Goal: Task Accomplishment & Management: Manage account settings

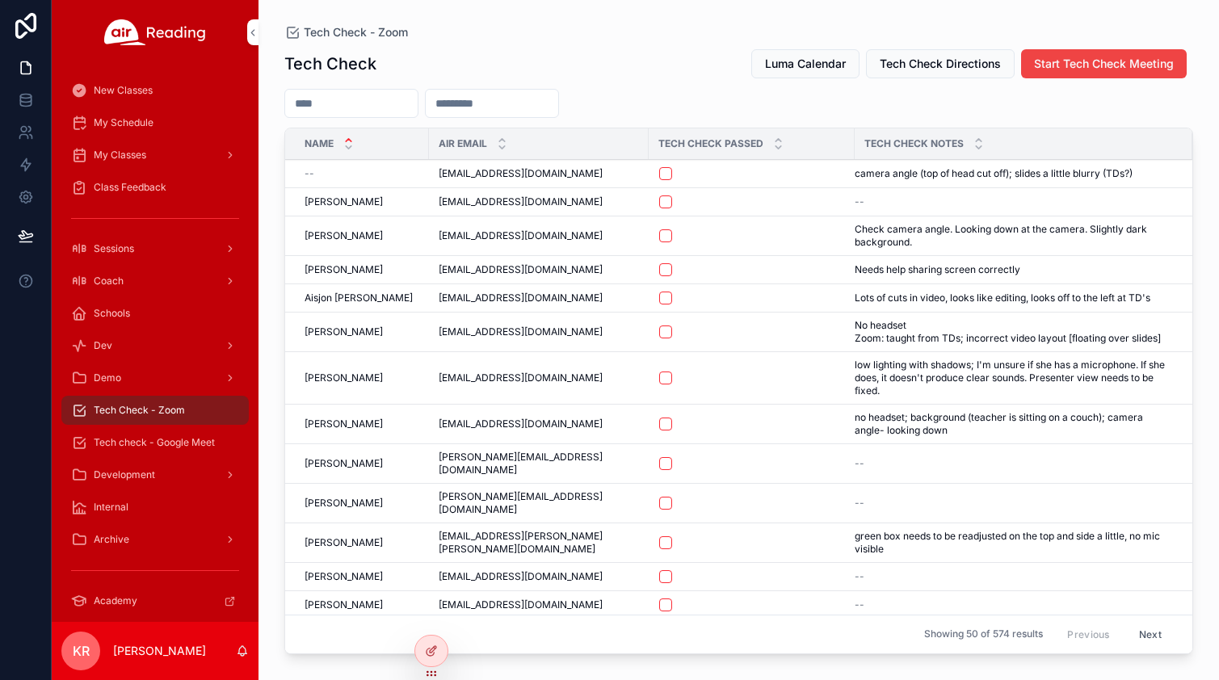
click at [140, 132] on div "My Schedule" at bounding box center [155, 123] width 168 height 26
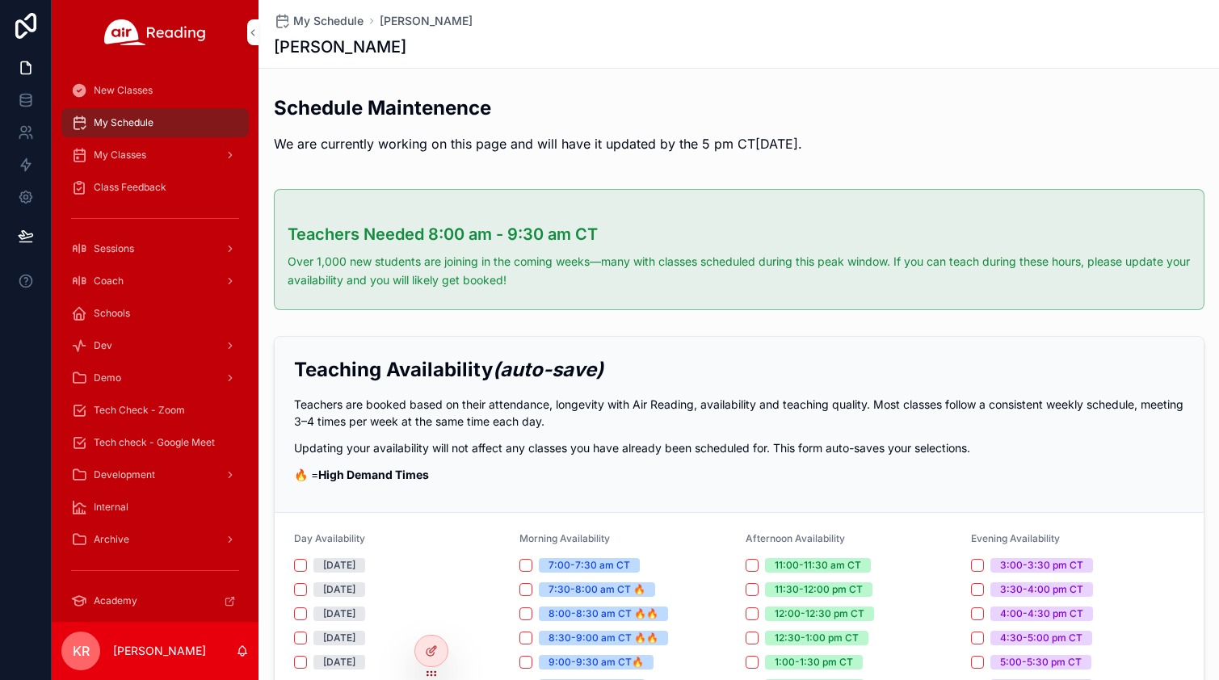
click at [146, 157] on span "My Classes" at bounding box center [120, 155] width 52 height 13
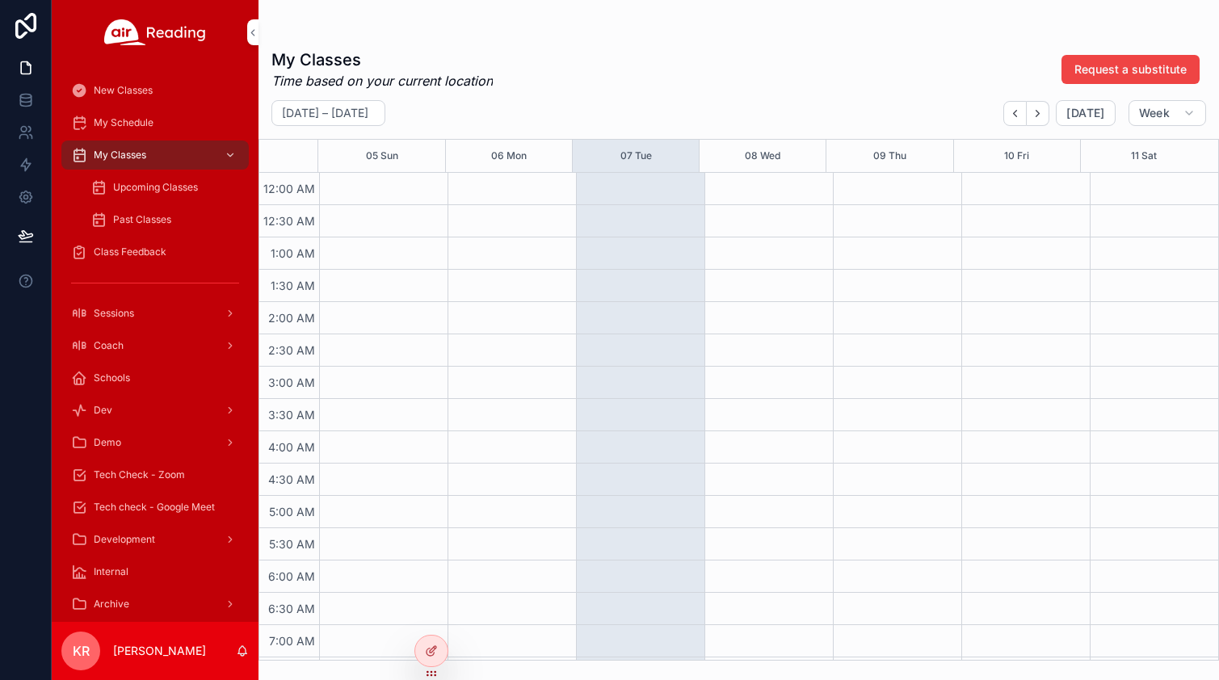
click at [172, 187] on span "Upcoming Classes" at bounding box center [155, 187] width 85 height 13
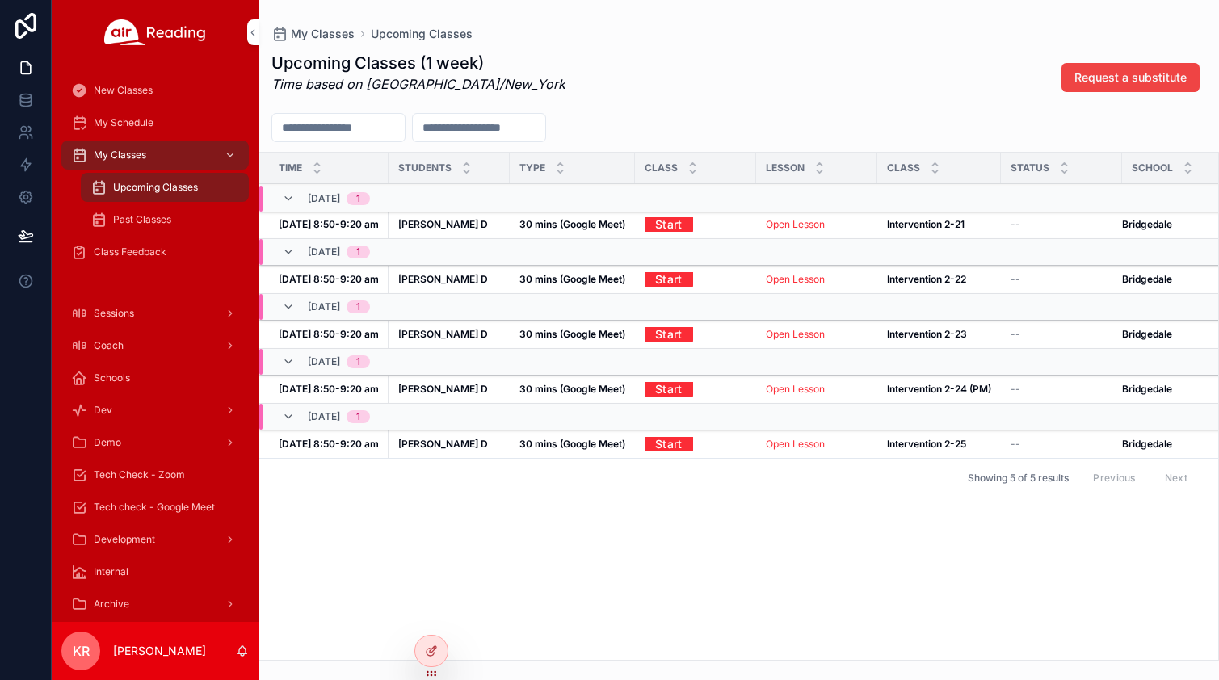
click at [781, 222] on link "Open Lesson" at bounding box center [795, 224] width 59 height 12
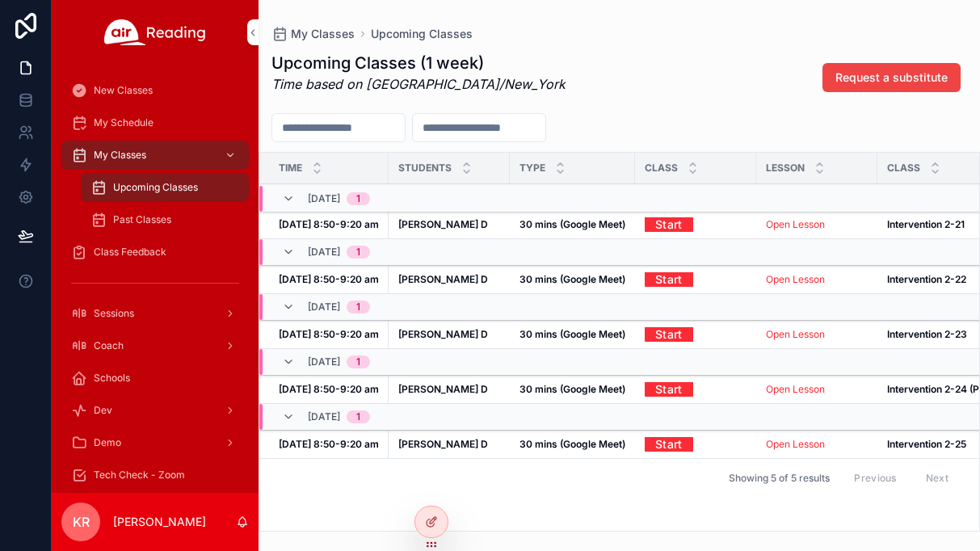
click at [682, 225] on link "Start" at bounding box center [668, 224] width 48 height 25
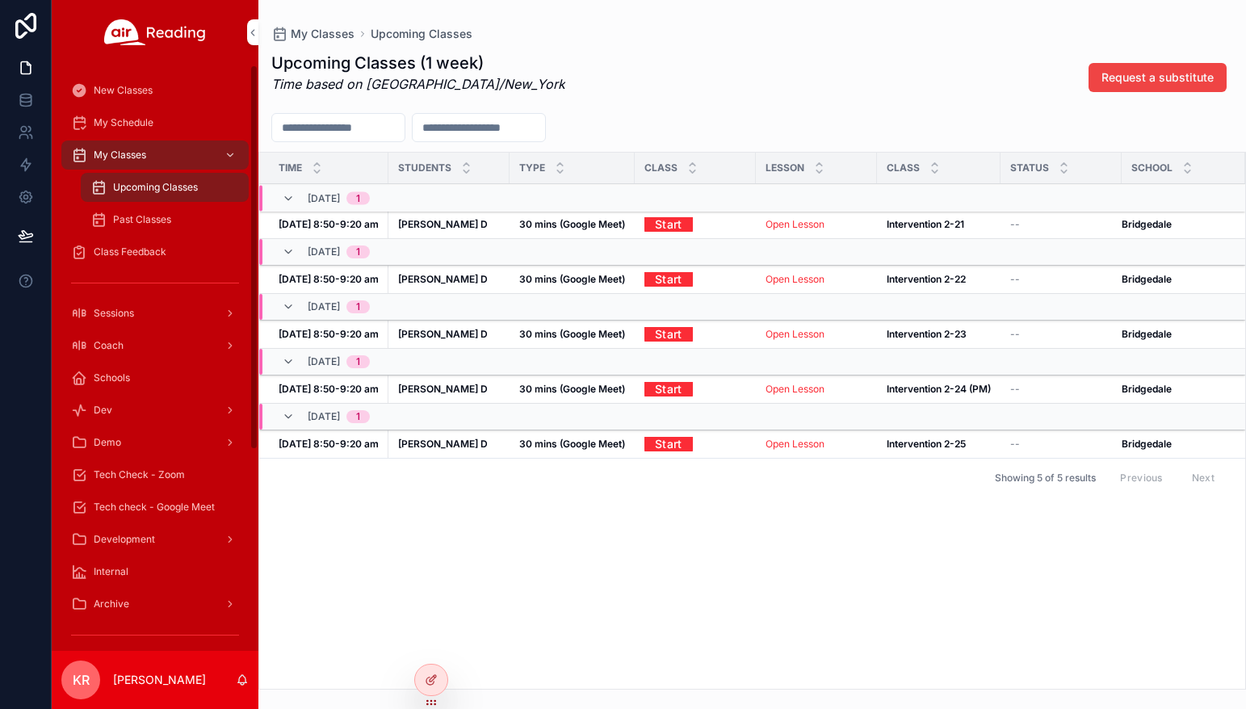
click at [145, 477] on span "Tech Check - Zoom" at bounding box center [139, 474] width 91 height 13
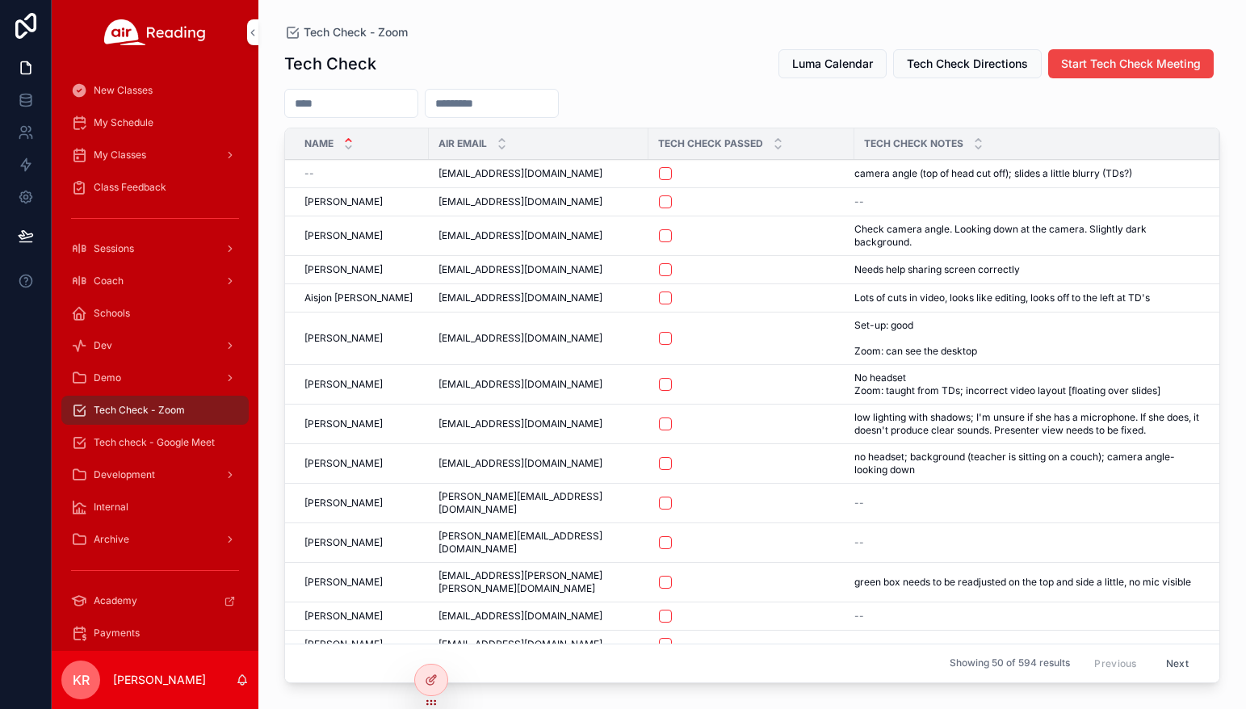
click at [863, 69] on span "Luma Calendar" at bounding box center [832, 64] width 81 height 16
click at [170, 446] on span "Tech check - Google Meet" at bounding box center [154, 442] width 121 height 13
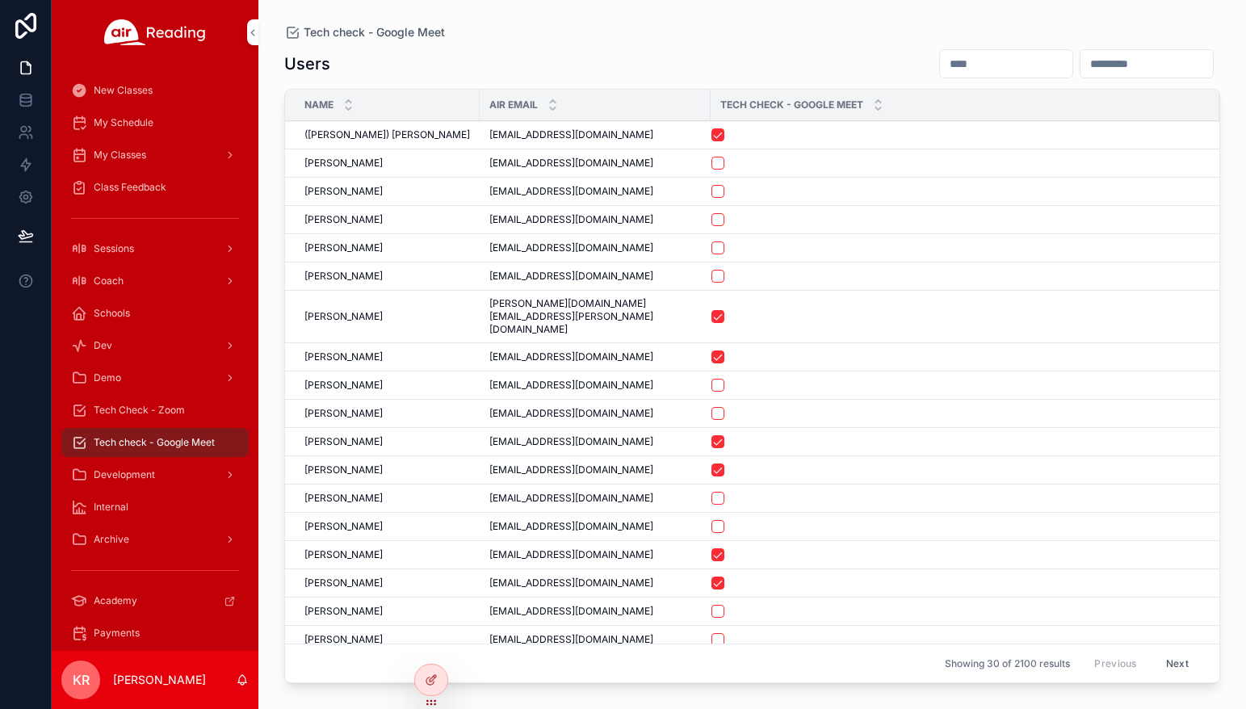
click at [940, 61] on input "scrollable content" at bounding box center [1006, 63] width 132 height 23
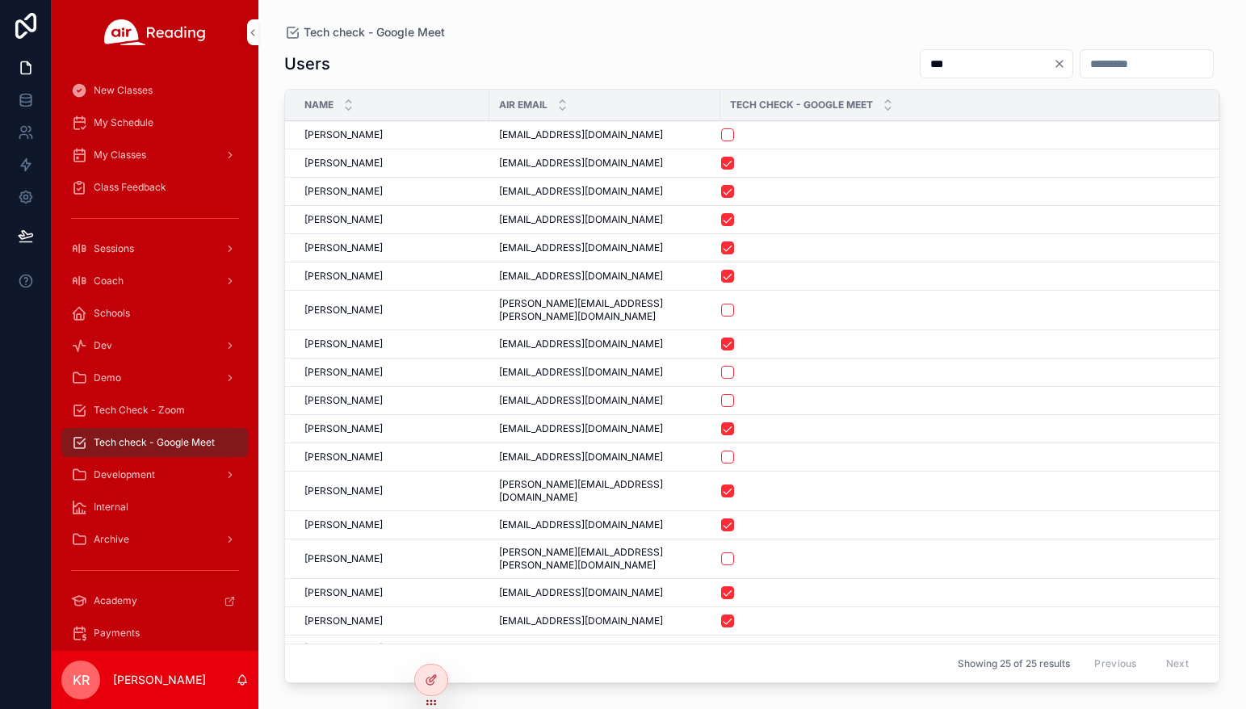
drag, startPoint x: 892, startPoint y: 65, endPoint x: 834, endPoint y: 64, distance: 58.1
click at [907, 64] on div "***" at bounding box center [1063, 63] width 313 height 31
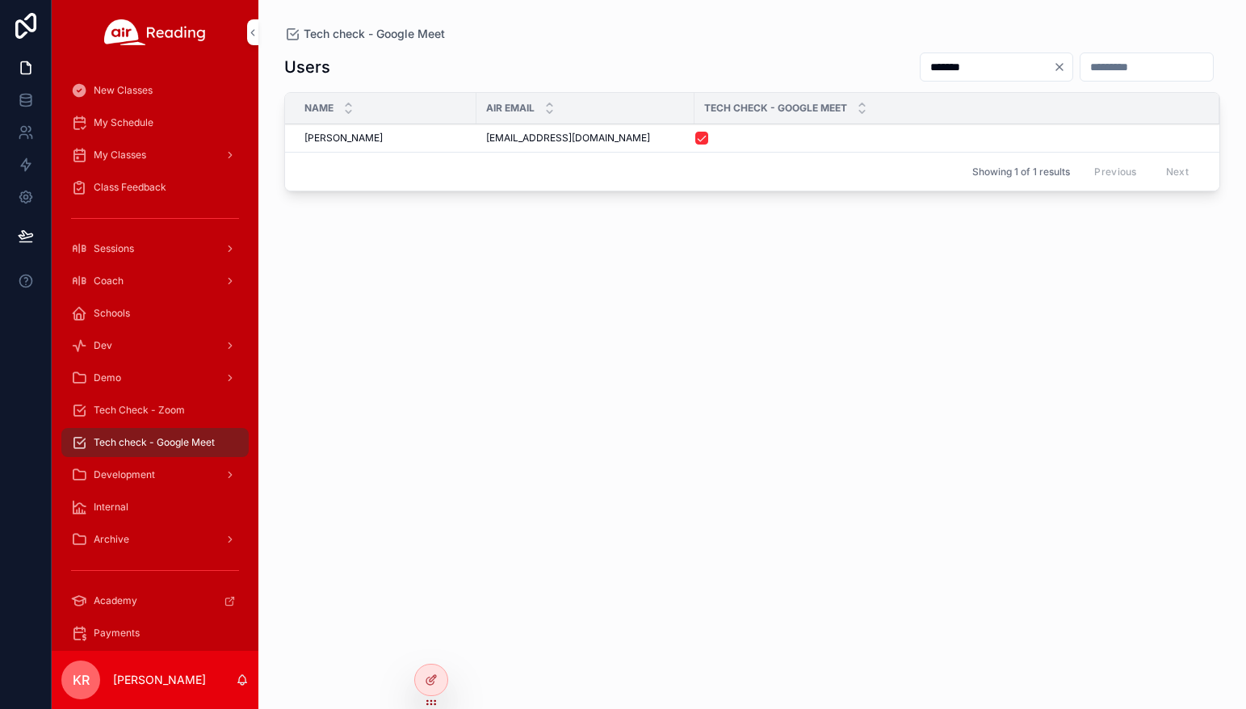
type input "*******"
drag, startPoint x: 587, startPoint y: 136, endPoint x: 485, endPoint y: 140, distance: 102.6
click at [485, 140] on td "orrsarahl@gmail.com orrsarahl@gmail.com" at bounding box center [585, 138] width 218 height 28
copy span "orrsarahl@gmail.com"
click at [113, 405] on span "Tech Check - Zoom" at bounding box center [139, 410] width 91 height 13
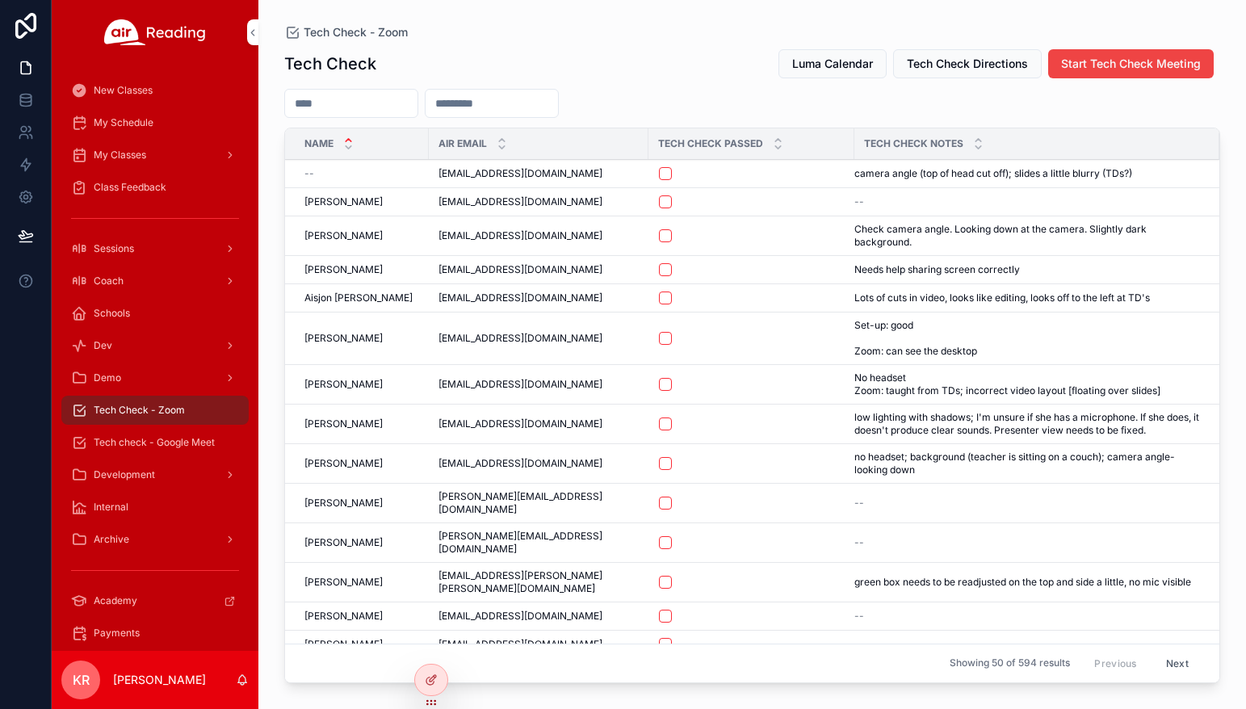
click at [548, 102] on input "scrollable content" at bounding box center [492, 103] width 132 height 23
paste input "**********"
type input "**********"
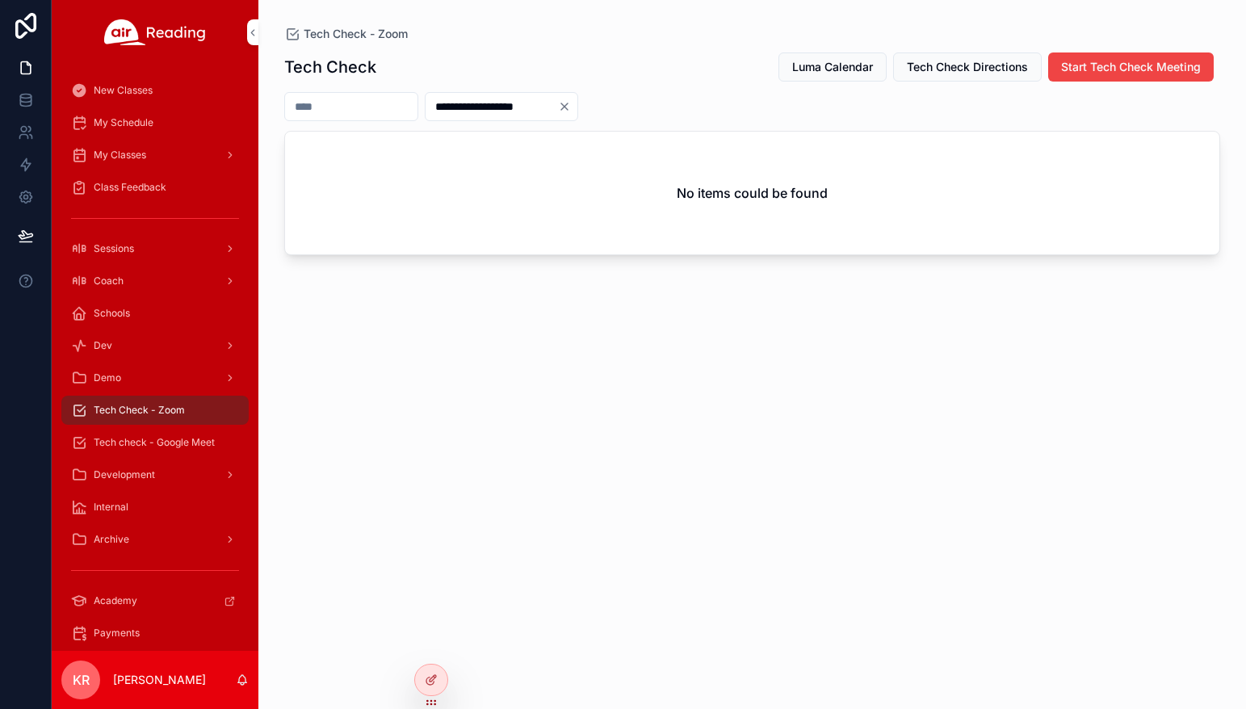
click at [571, 100] on icon "Clear" at bounding box center [564, 106] width 13 height 13
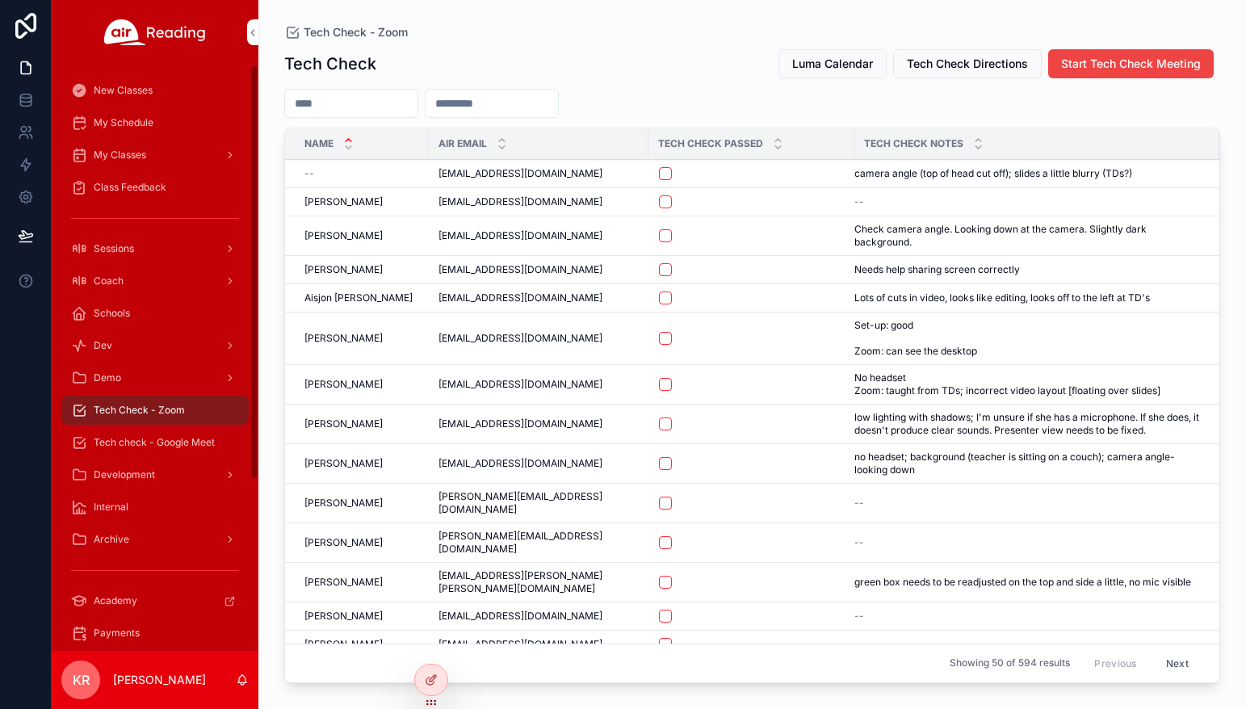
drag, startPoint x: 155, startPoint y: 443, endPoint x: 170, endPoint y: 437, distance: 16.6
click at [155, 443] on span "Tech check - Google Meet" at bounding box center [154, 442] width 121 height 13
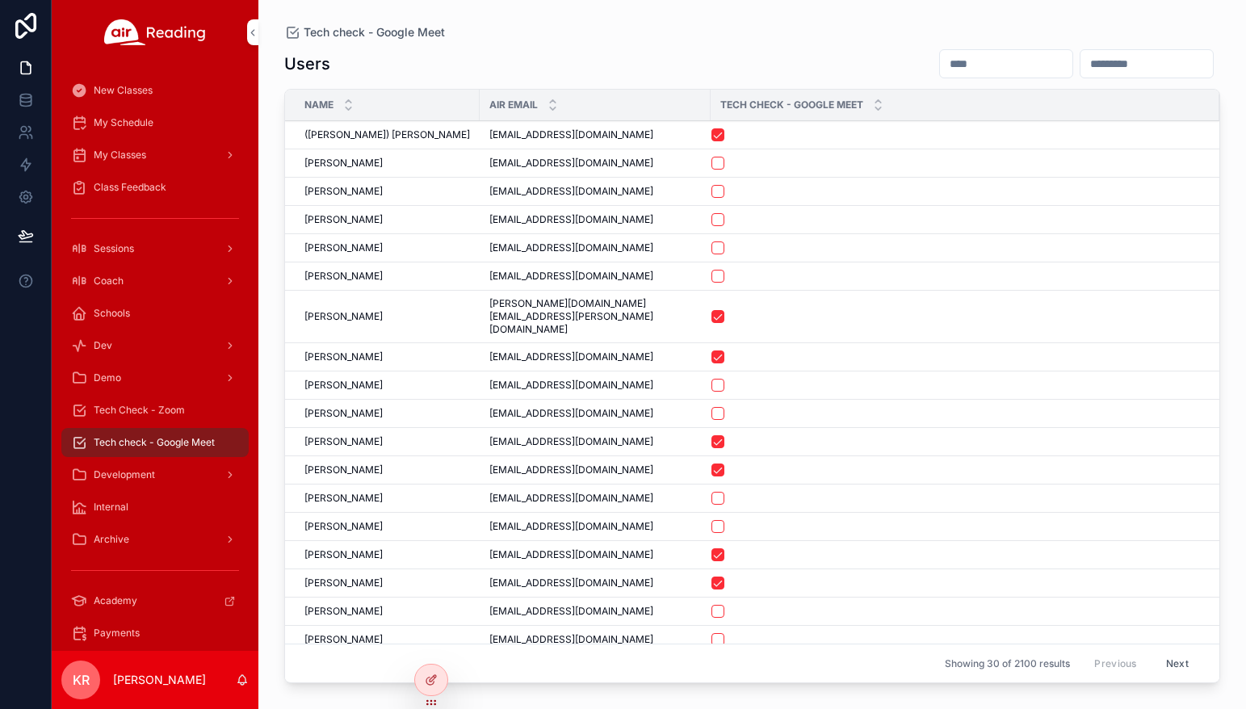
click at [940, 59] on input "scrollable content" at bounding box center [1006, 63] width 132 height 23
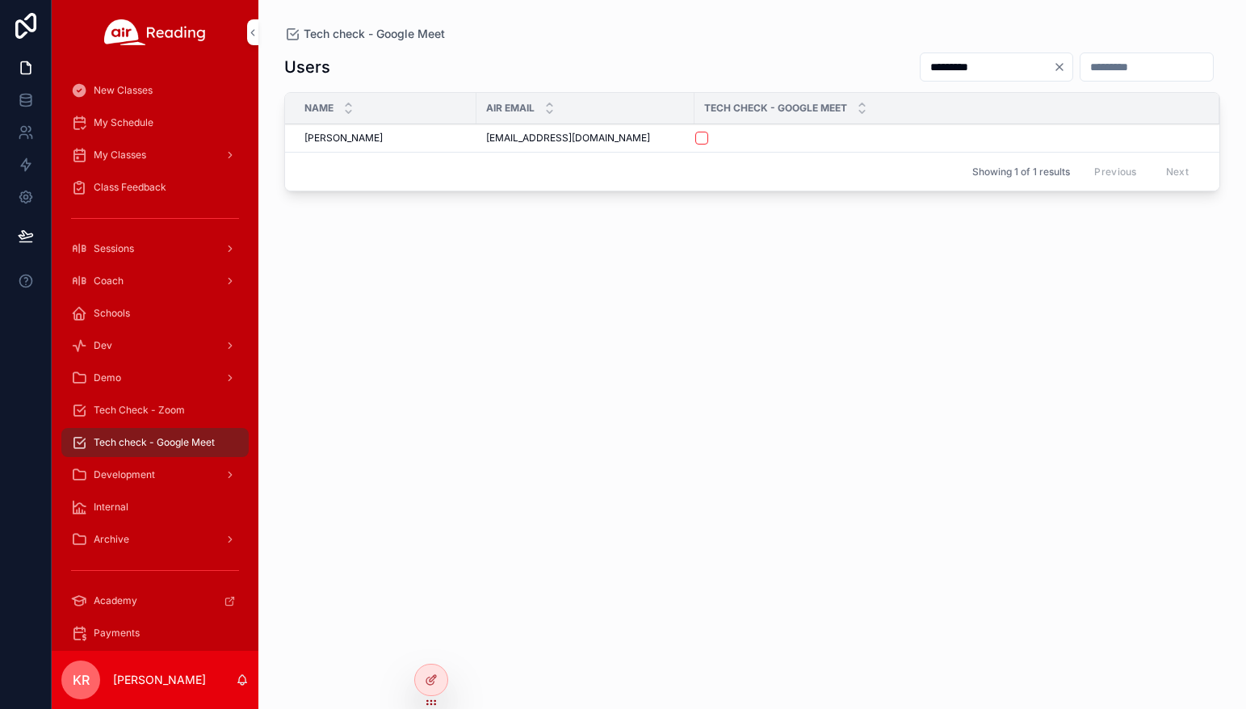
type input "*********"
click at [703, 141] on button "scrollable content" at bounding box center [701, 138] width 13 height 13
drag, startPoint x: 600, startPoint y: 140, endPoint x: 486, endPoint y: 145, distance: 114.0
click at [486, 145] on td "jwdemartgse@gmail.com jwdemartgse@gmail.com" at bounding box center [585, 138] width 218 height 28
copy span "jwdemartgse@gmail.com"
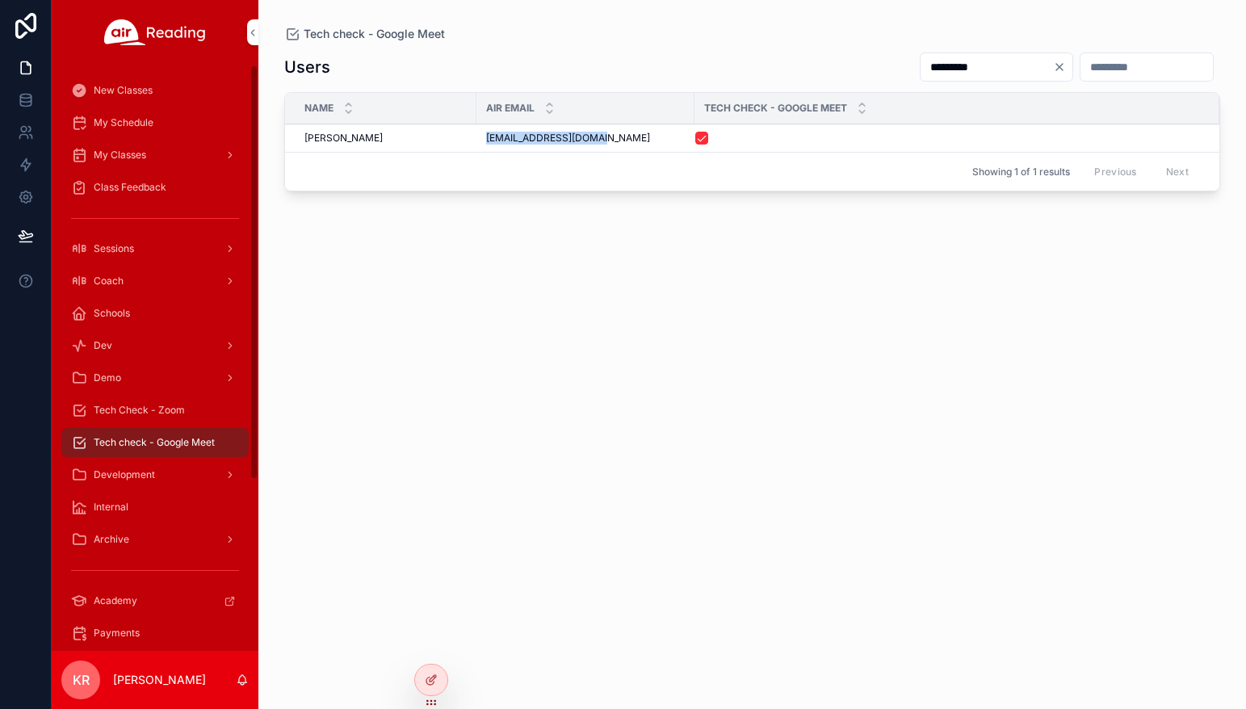
click at [168, 408] on span "Tech Check - Zoom" at bounding box center [139, 410] width 91 height 13
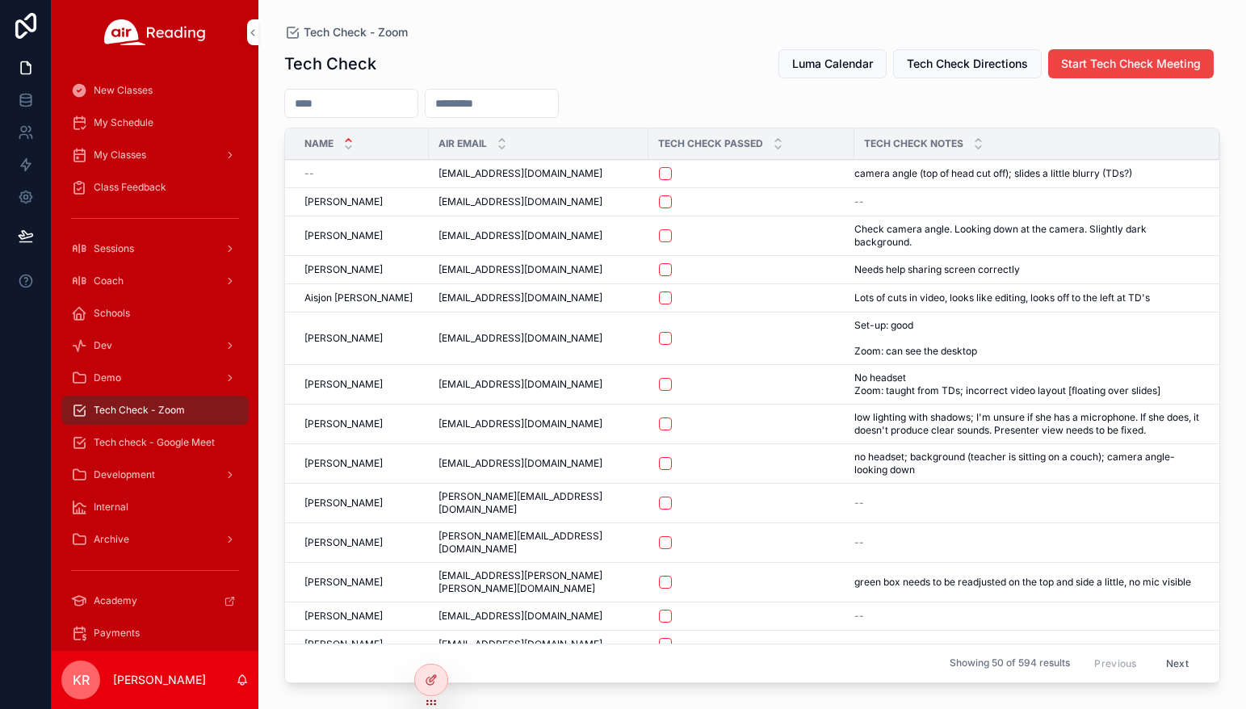
click at [548, 108] on input "scrollable content" at bounding box center [492, 103] width 132 height 23
paste input "**********"
type input "**********"
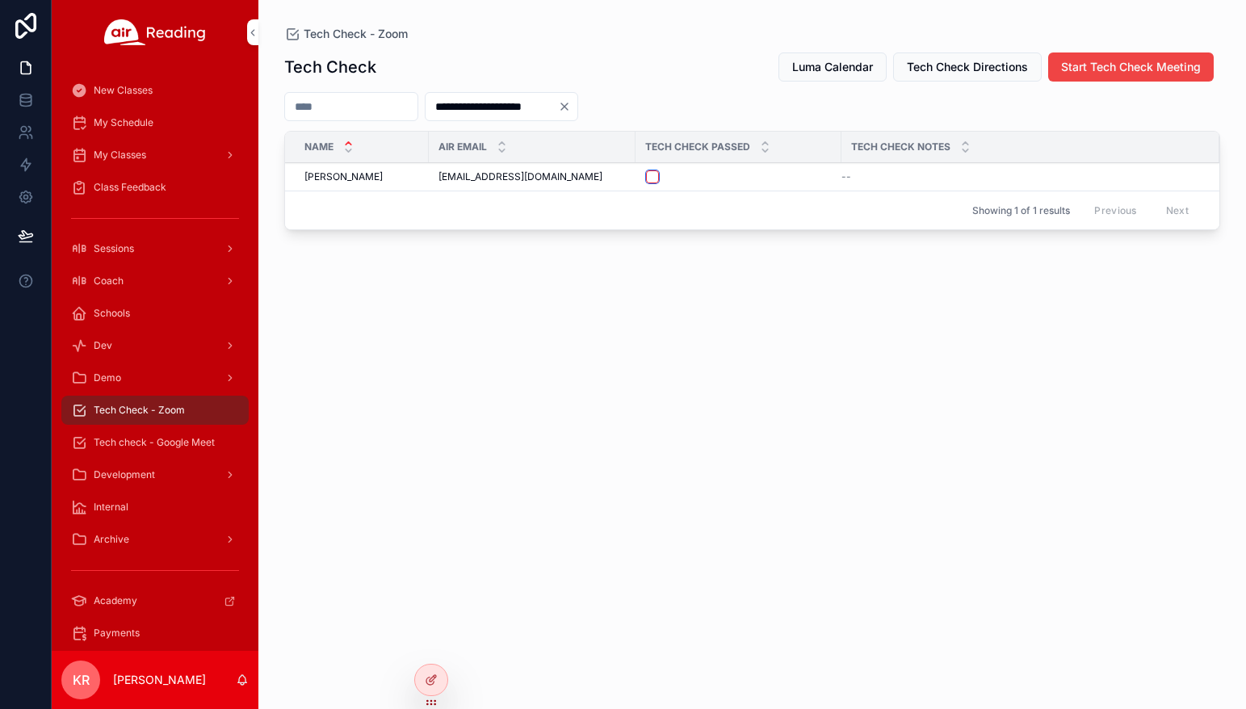
click at [653, 178] on button "scrollable content" at bounding box center [652, 176] width 13 height 13
click at [156, 126] on div "My Schedule" at bounding box center [155, 123] width 168 height 26
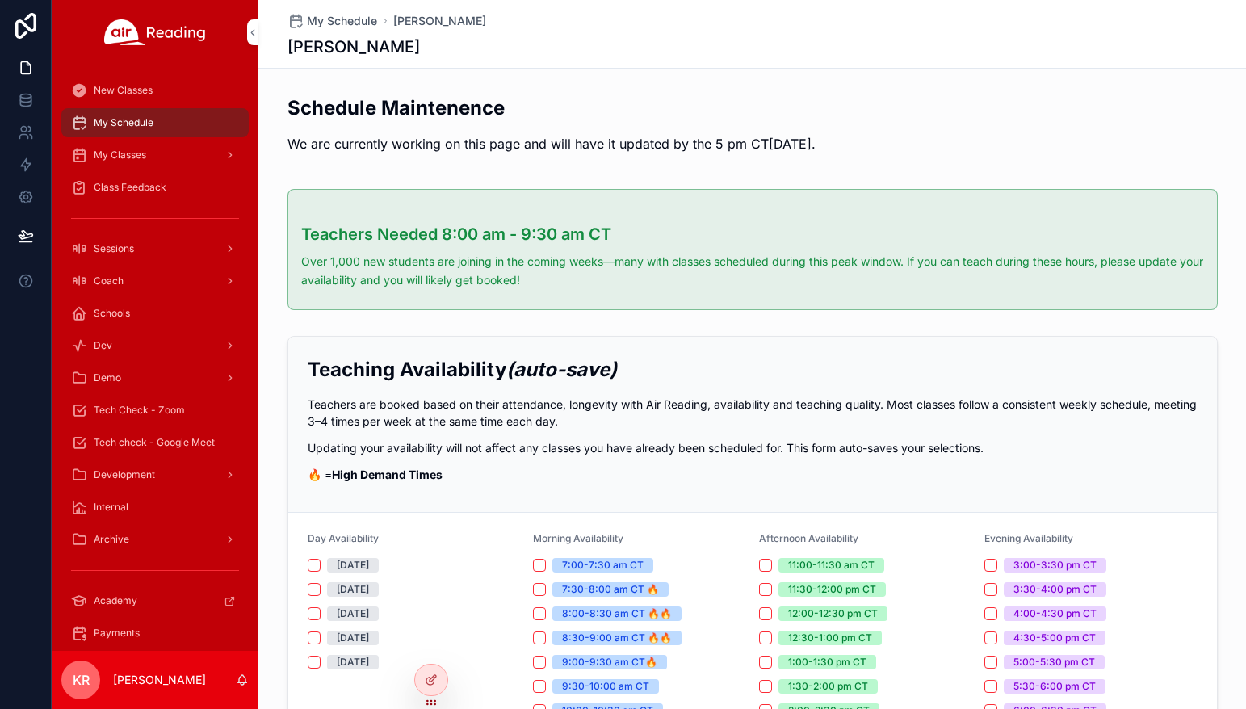
click at [433, 675] on icon at bounding box center [431, 680] width 13 height 13
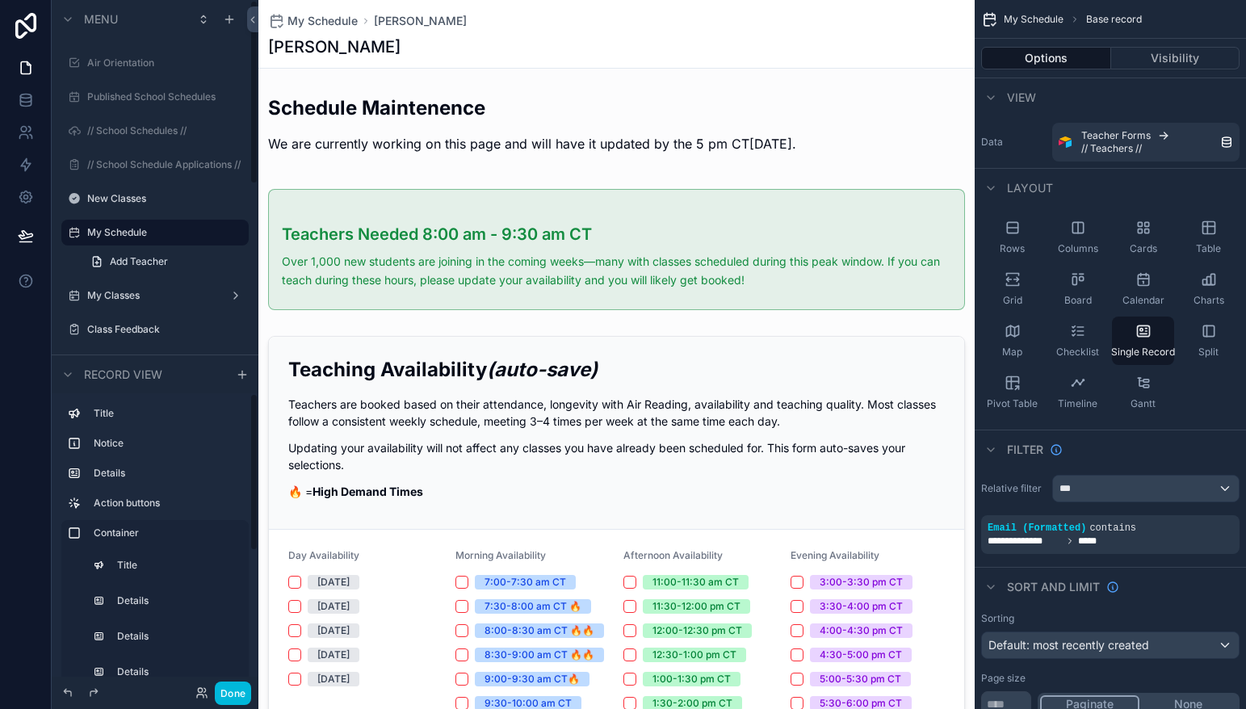
click at [233, 679] on button "Done" at bounding box center [233, 693] width 36 height 23
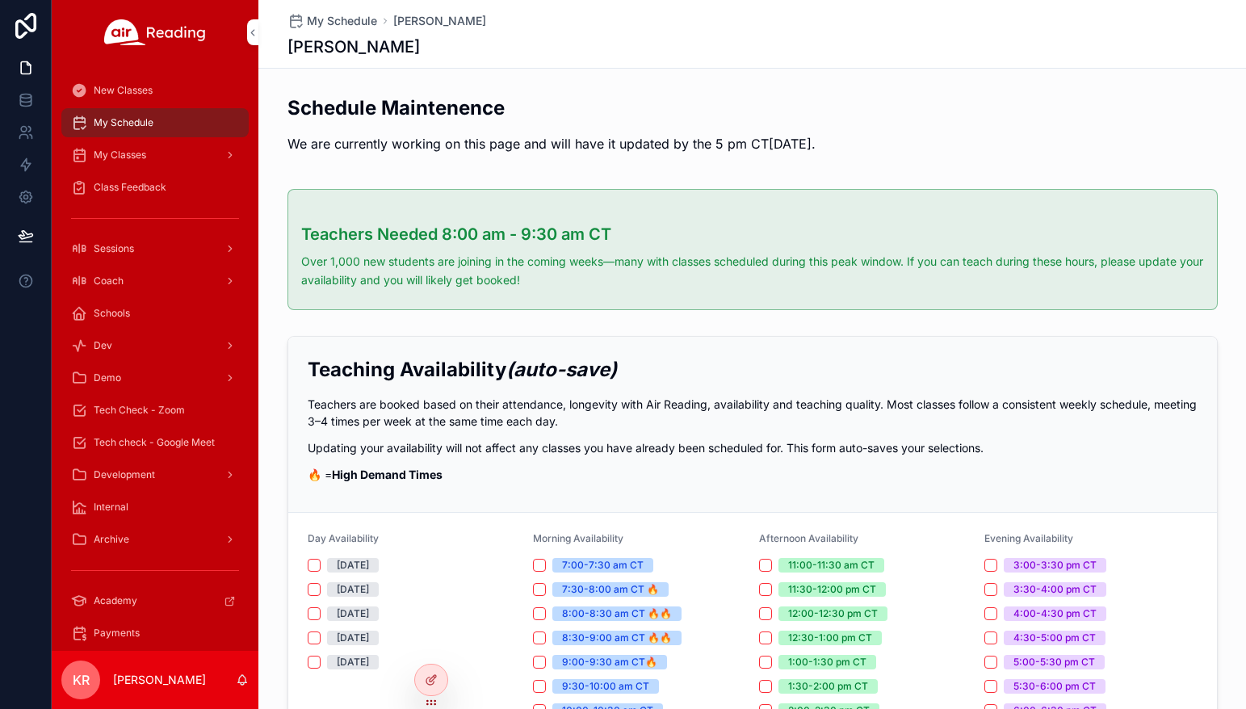
click at [0, 0] on icon at bounding box center [0, 0] width 0 height 0
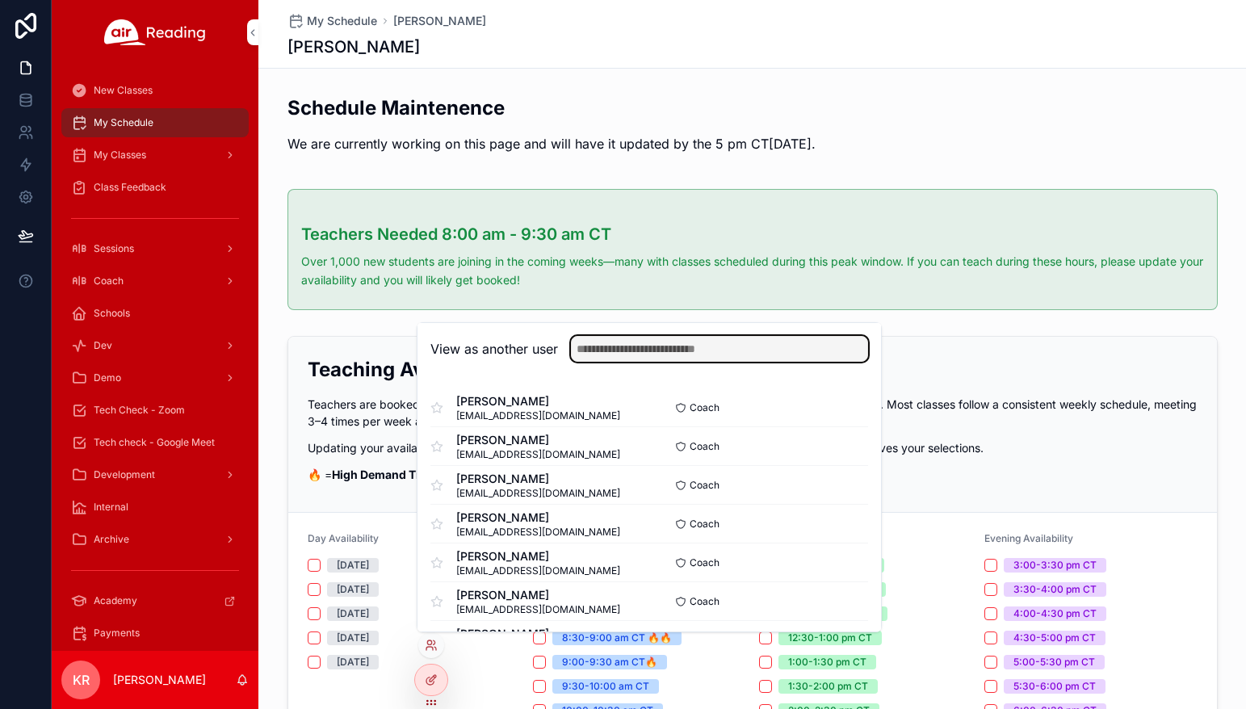
click at [606, 350] on input "text" at bounding box center [719, 349] width 297 height 26
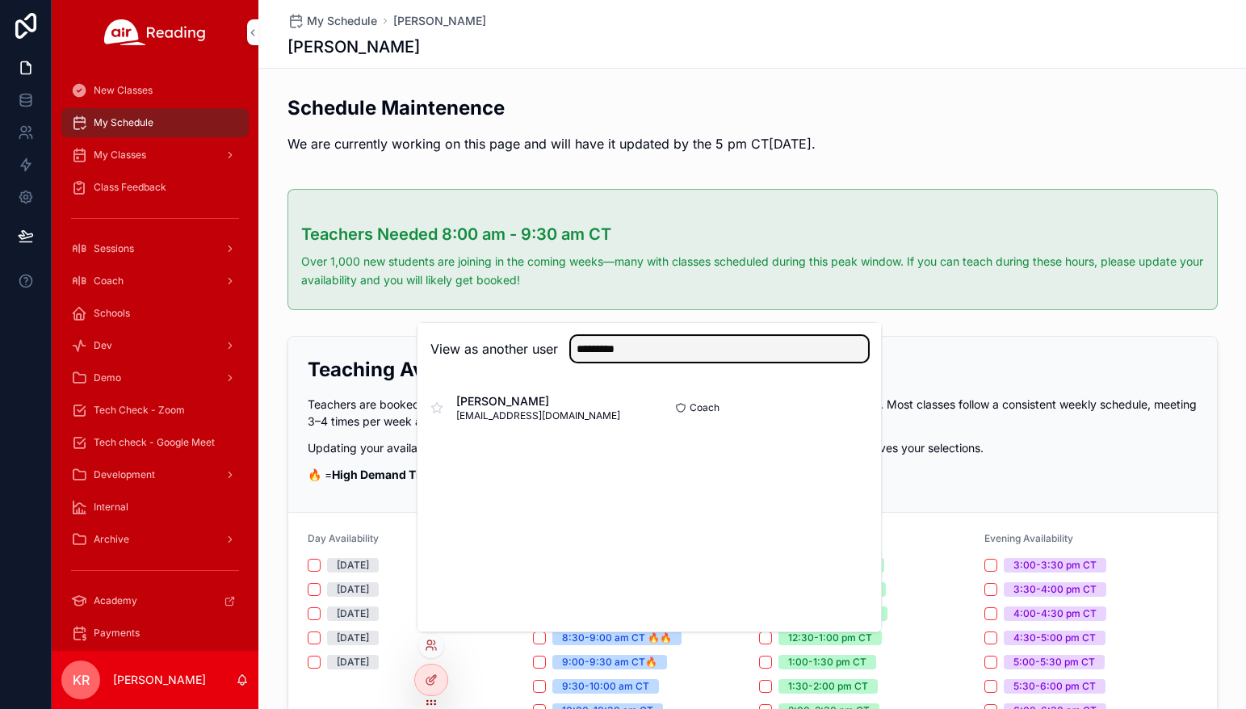
type input "*********"
click at [0, 0] on button "Select" at bounding box center [0, 0] width 0 height 0
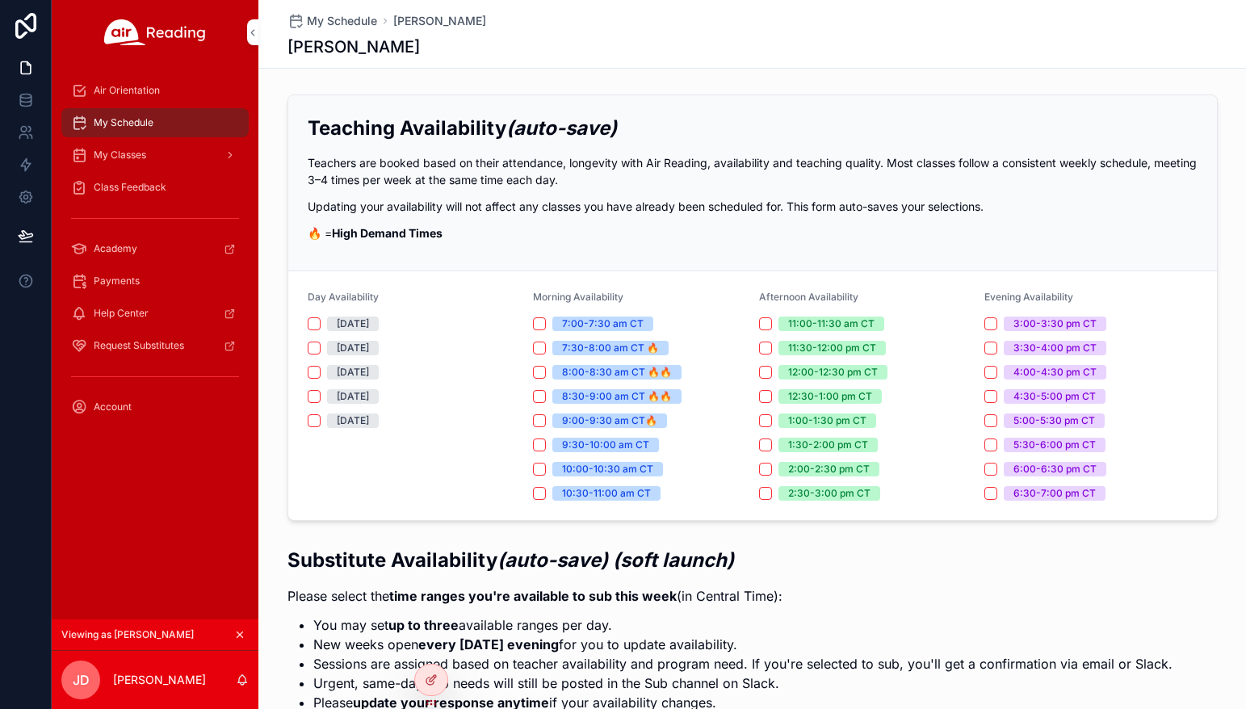
click at [142, 95] on span "Air Orientation" at bounding box center [127, 90] width 66 height 13
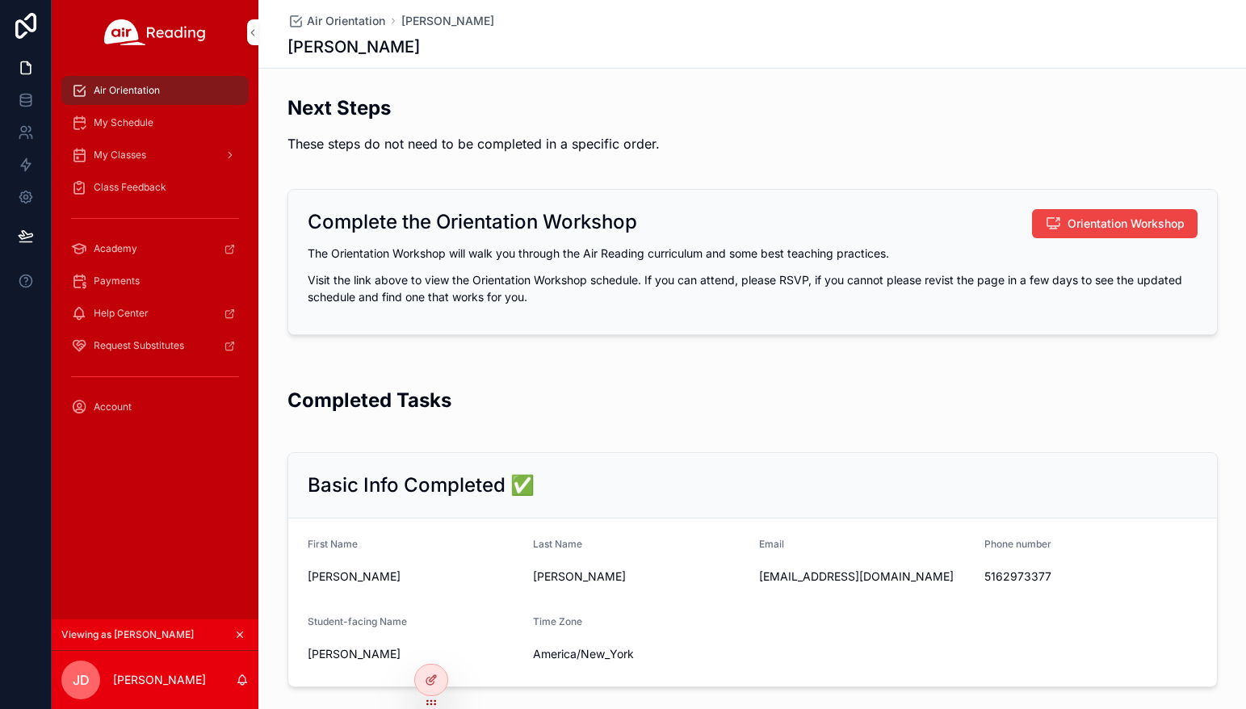
click at [238, 632] on icon "scrollable content" at bounding box center [239, 634] width 11 height 11
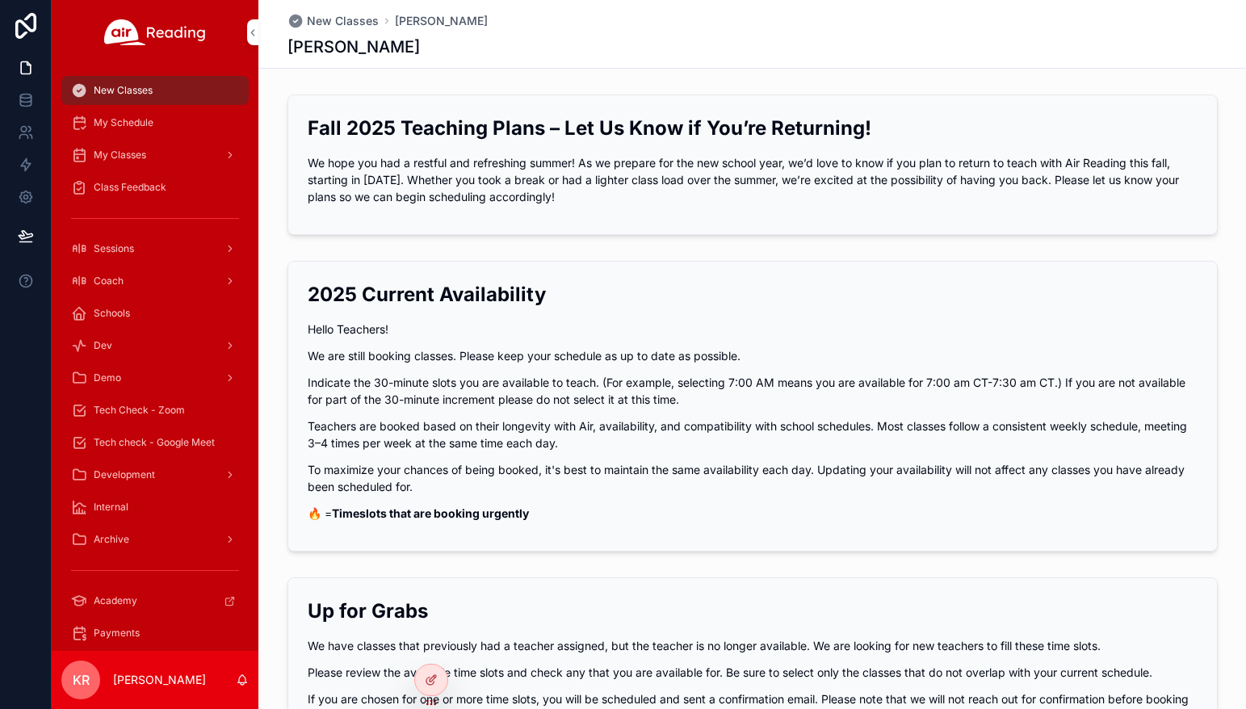
click at [0, 0] on div at bounding box center [0, 0] width 0 height 0
click at [0, 0] on icon at bounding box center [0, 0] width 0 height 0
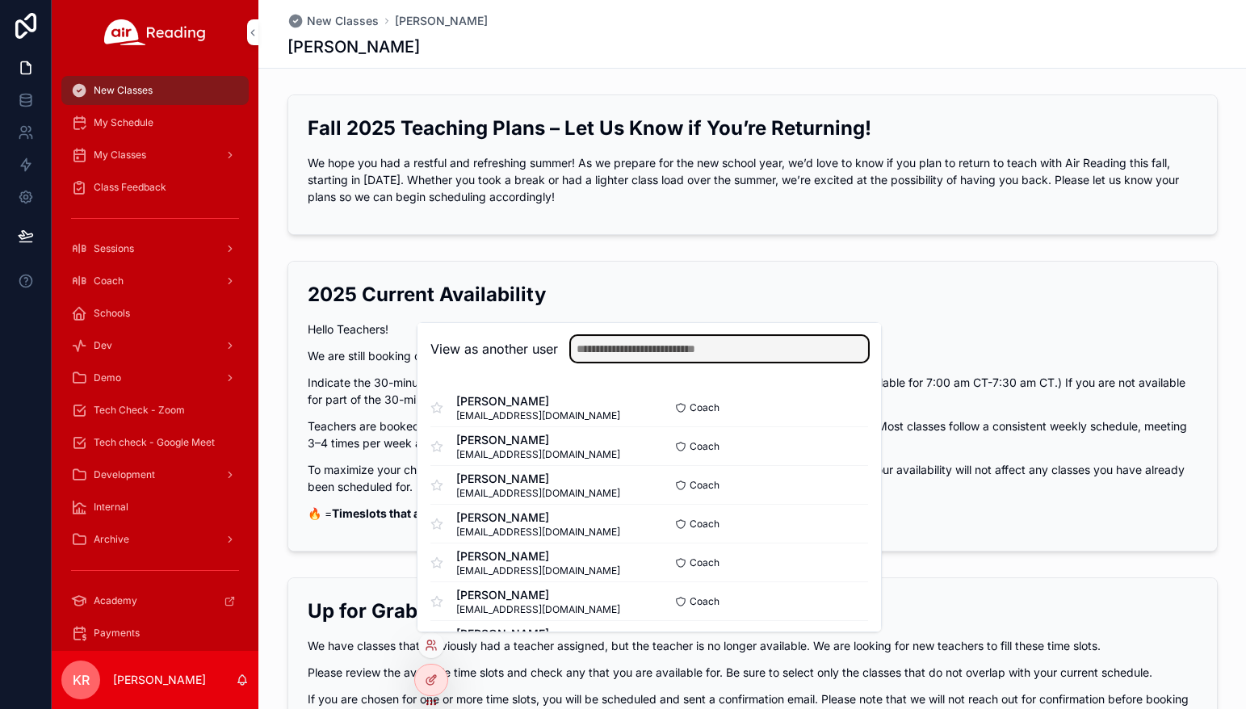
click at [637, 344] on input "text" at bounding box center [719, 349] width 297 height 26
type input "*******"
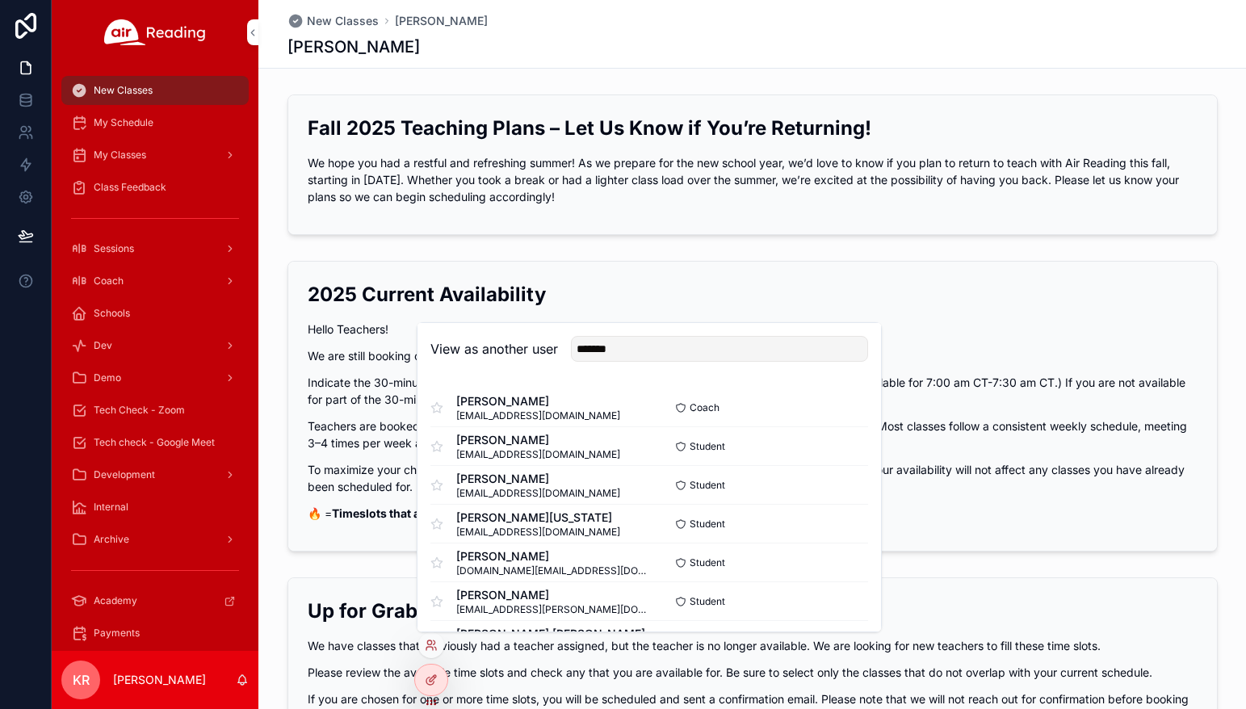
click at [0, 0] on button "Select" at bounding box center [0, 0] width 0 height 0
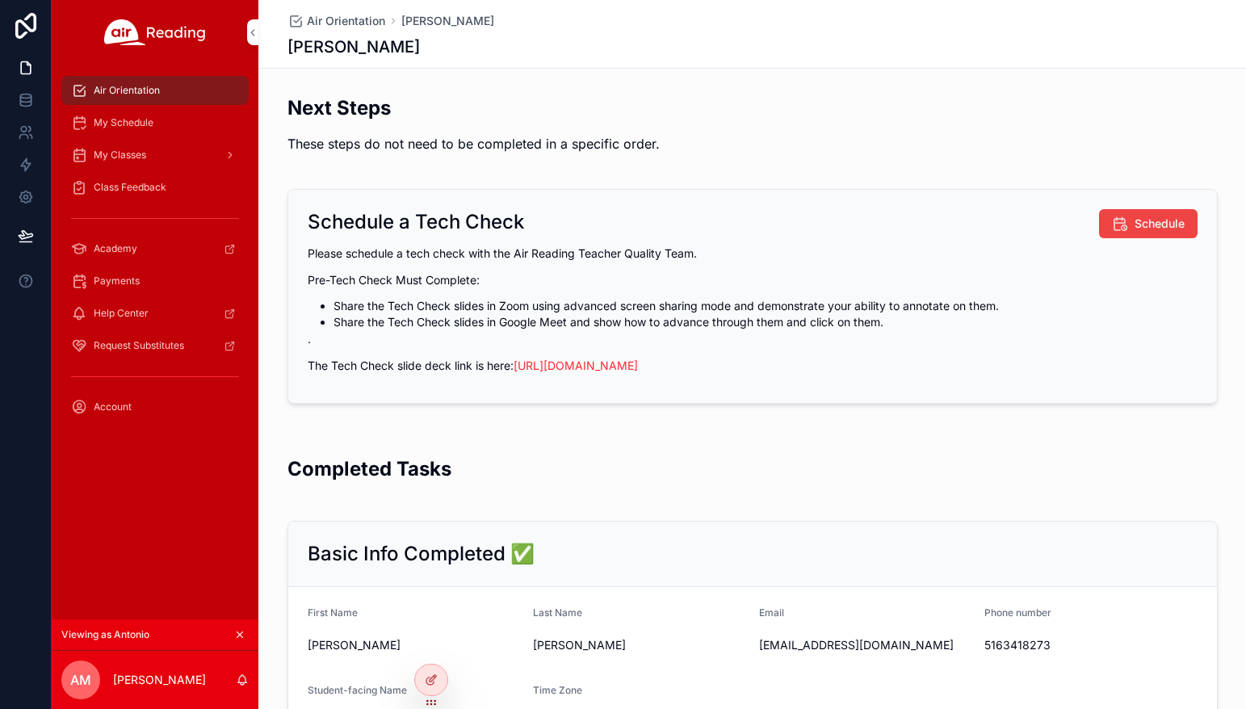
click at [241, 637] on icon "scrollable content" at bounding box center [239, 634] width 11 height 11
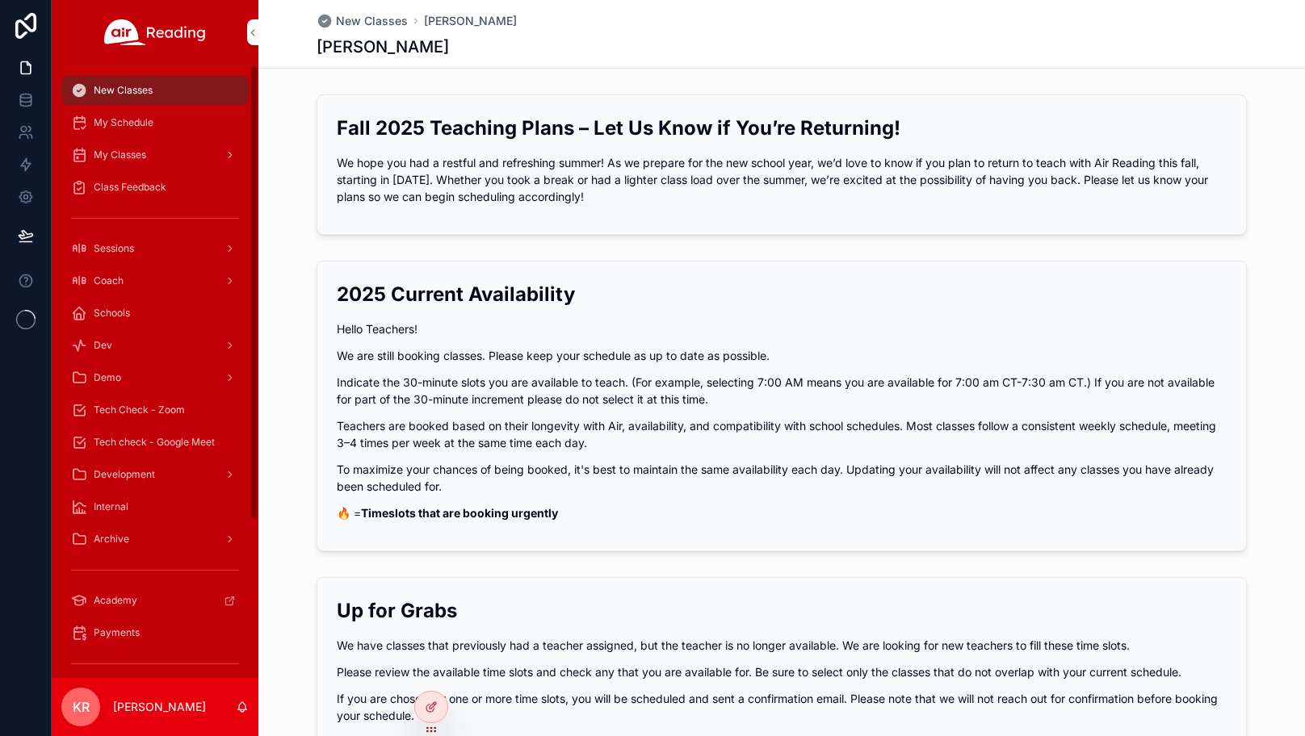
click at [150, 413] on span "Tech Check - Zoom" at bounding box center [139, 410] width 91 height 13
click at [132, 281] on div "Coach" at bounding box center [155, 281] width 168 height 26
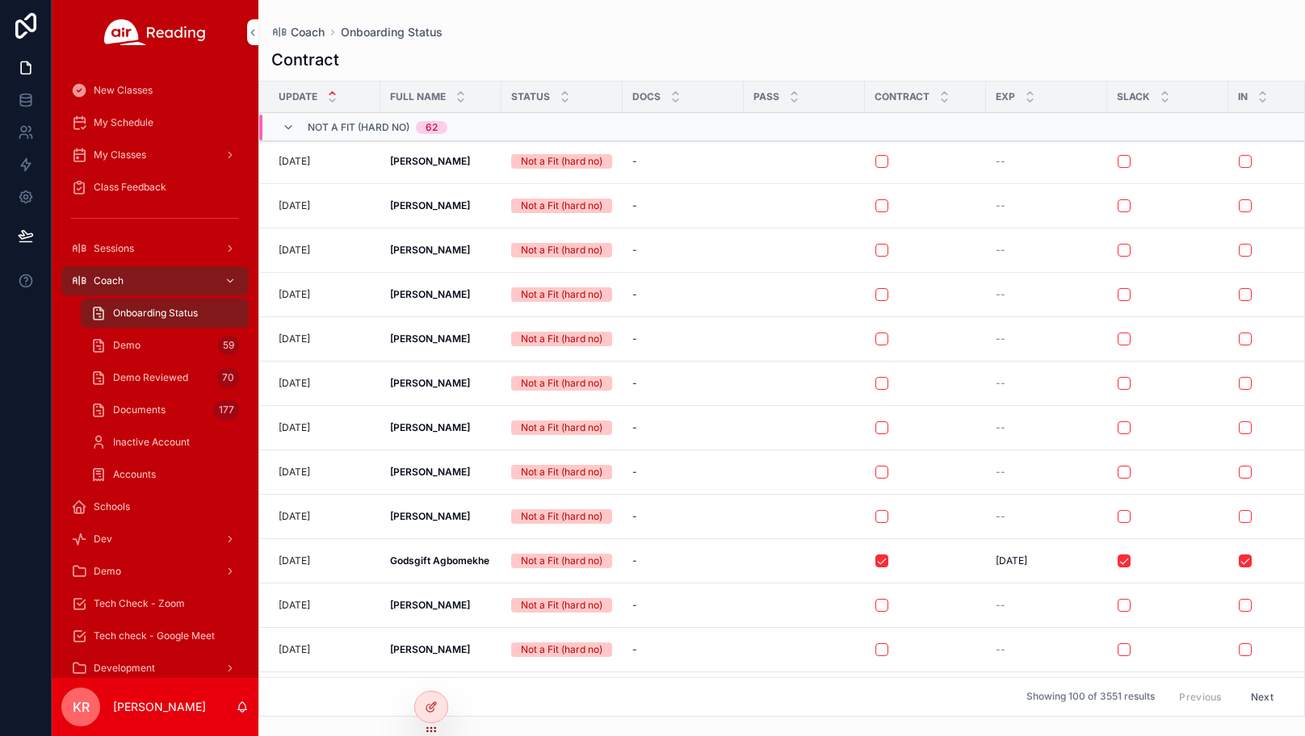
click at [182, 343] on div "Demo 59" at bounding box center [164, 346] width 149 height 26
